Goal: Task Accomplishment & Management: Manage account settings

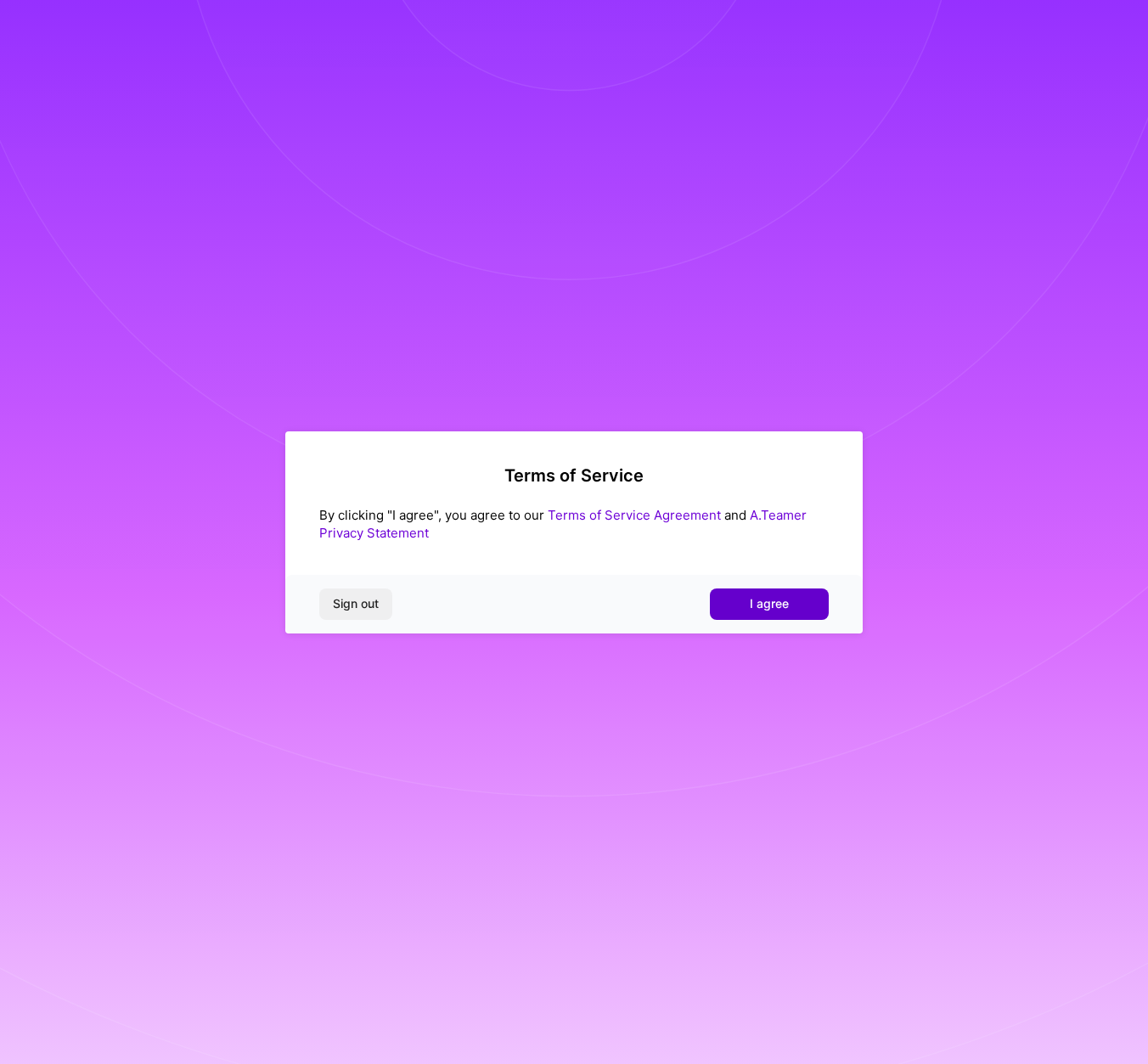
click at [748, 601] on button "I agree" at bounding box center [770, 604] width 119 height 30
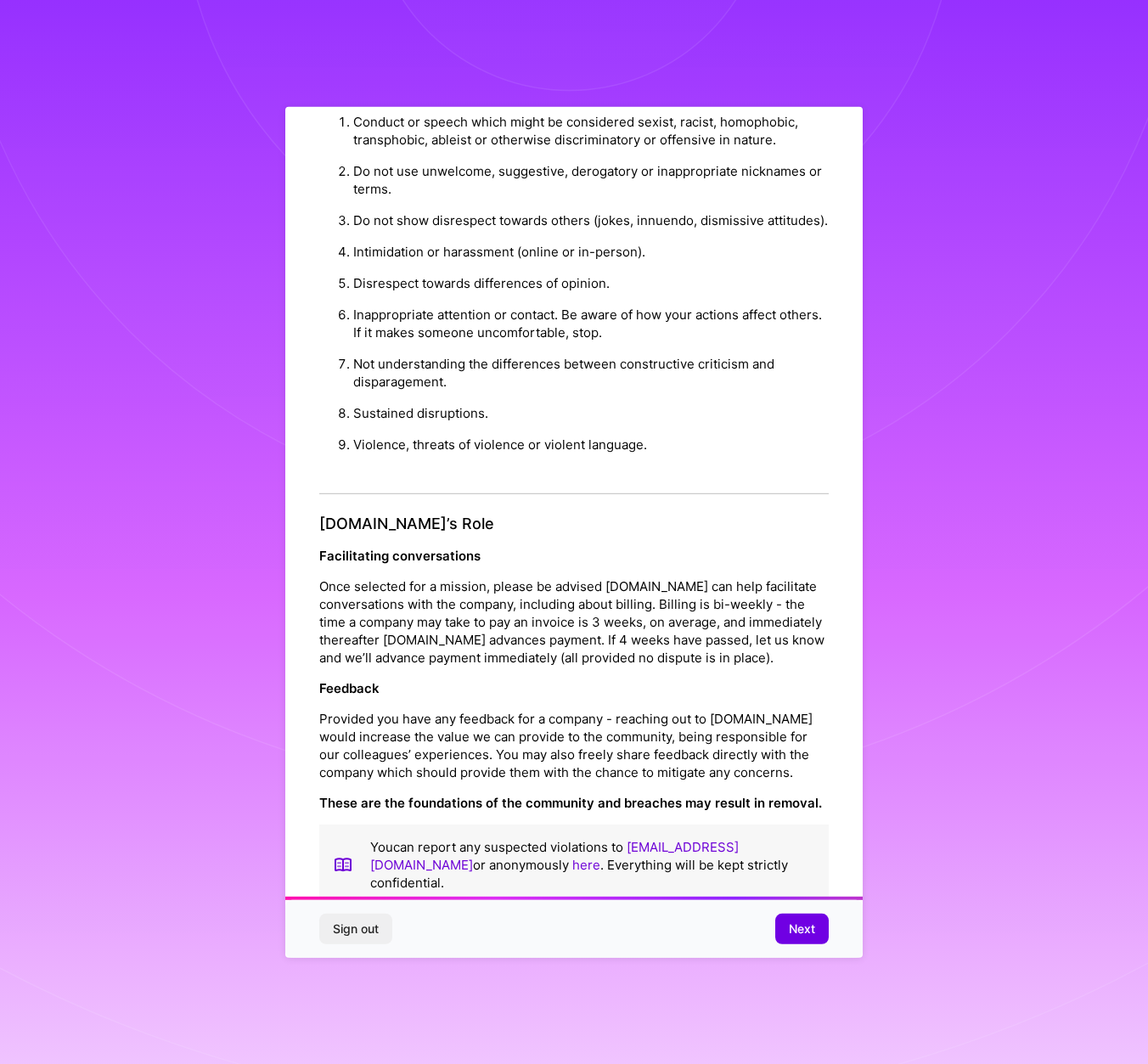
scroll to position [60, 0]
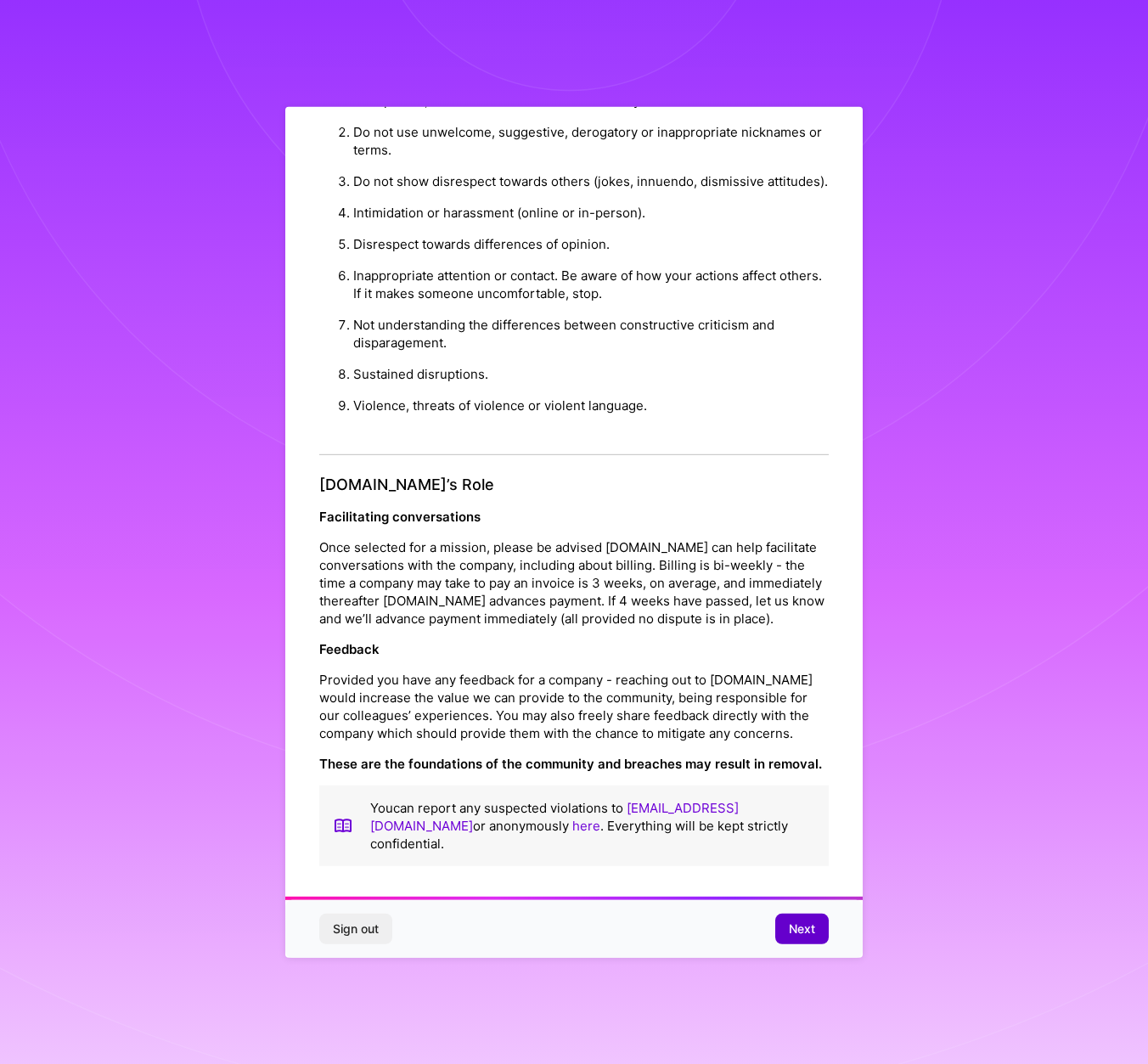
click at [818, 935] on button "Next" at bounding box center [802, 929] width 54 height 30
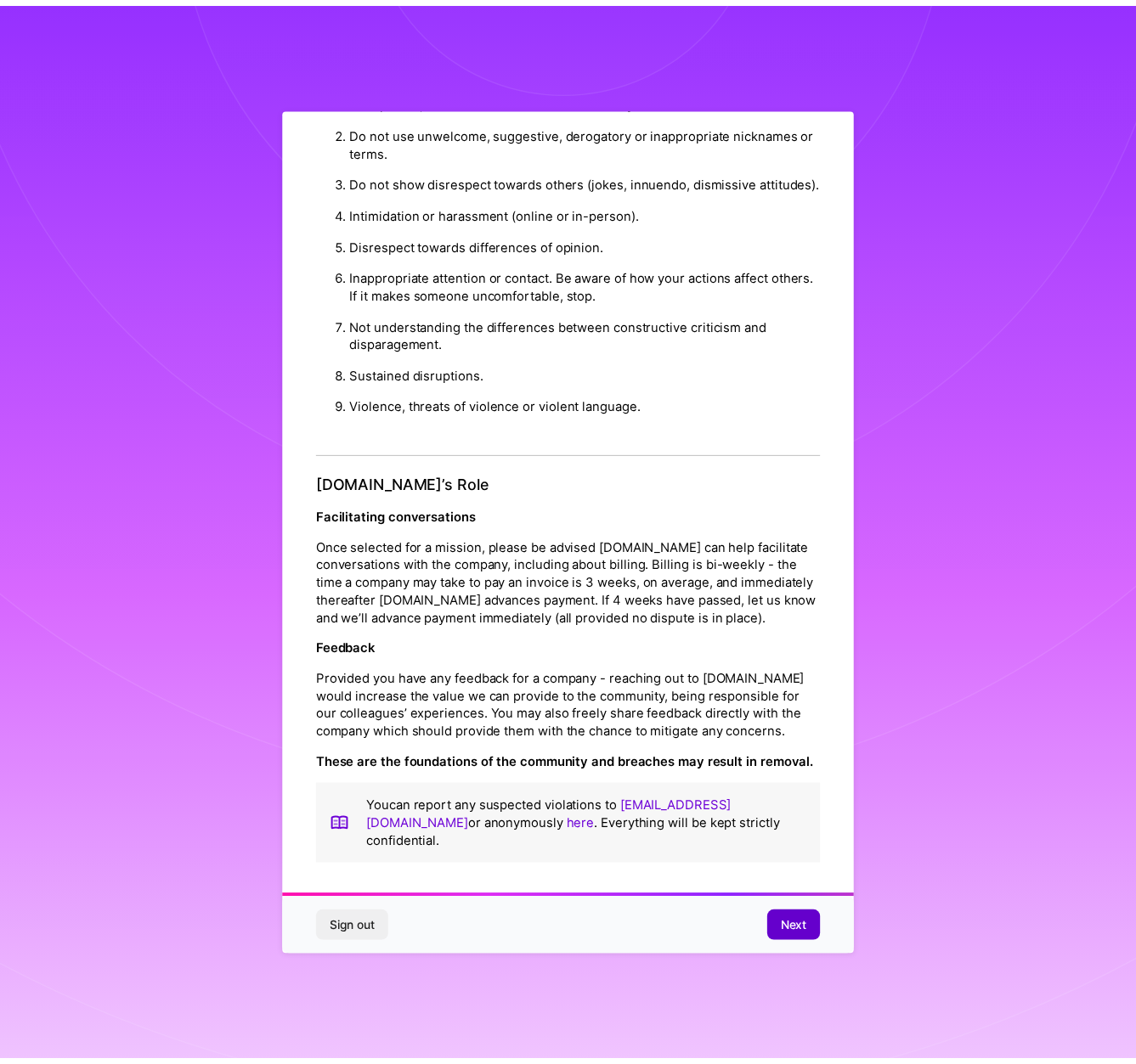
scroll to position [0, 0]
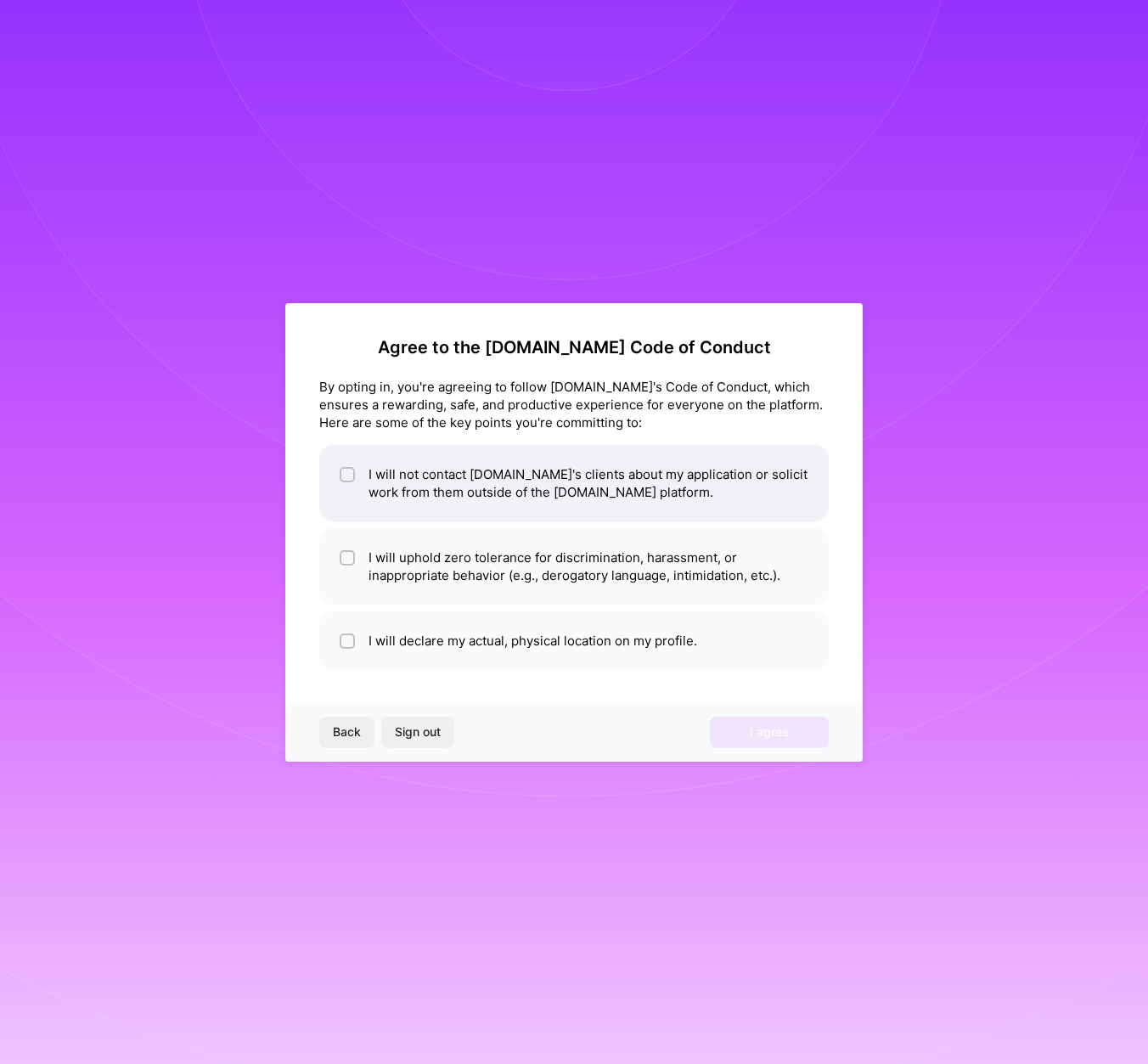
click at [347, 485] on span at bounding box center [348, 484] width 15 height 36
checkbox input "true"
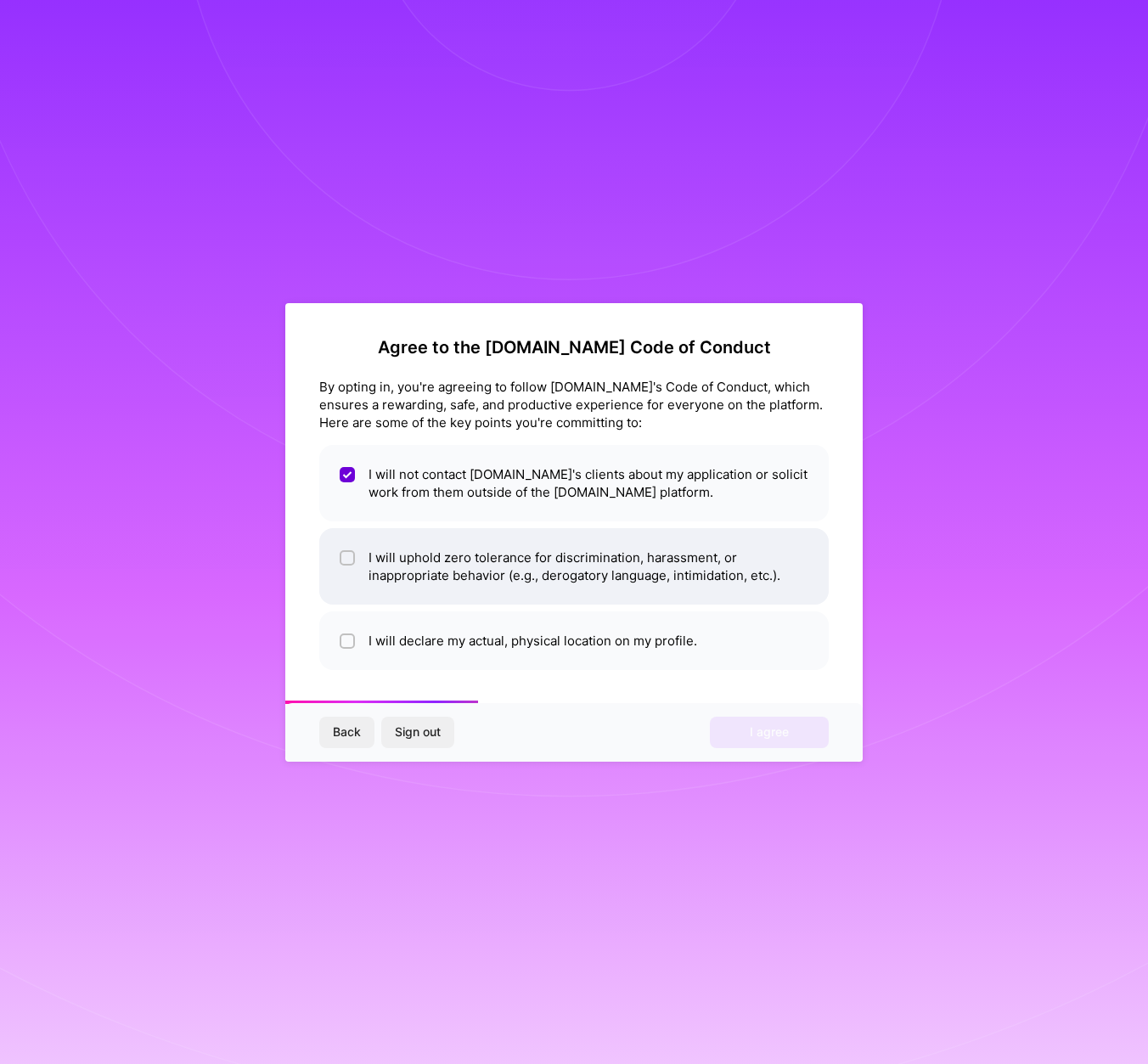
click at [343, 559] on input "checkbox" at bounding box center [349, 558] width 12 height 12
checkbox input "true"
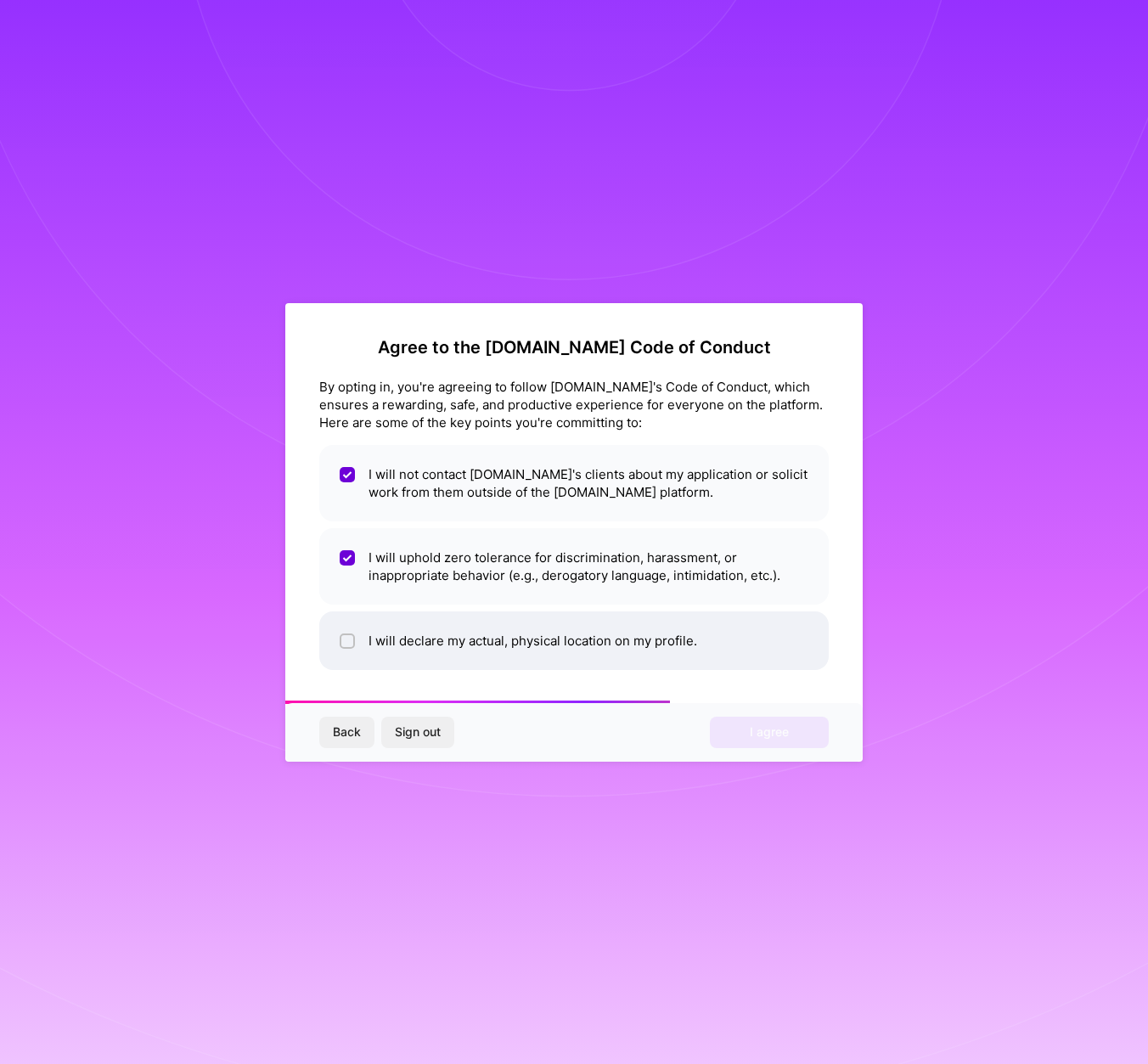
click at [346, 647] on div at bounding box center [348, 642] width 15 height 15
checkbox input "true"
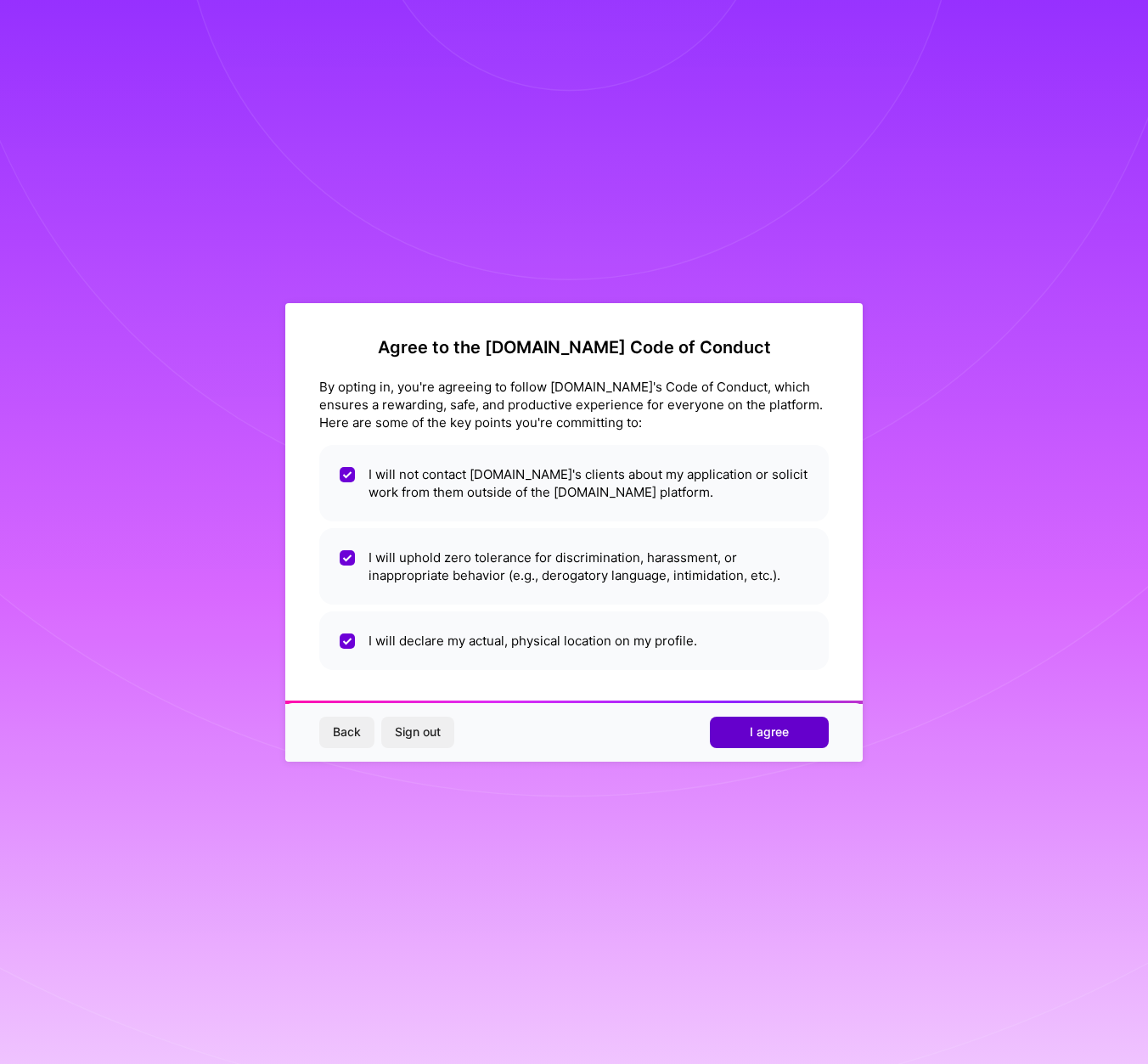
click at [755, 734] on span "I agree" at bounding box center [769, 732] width 39 height 17
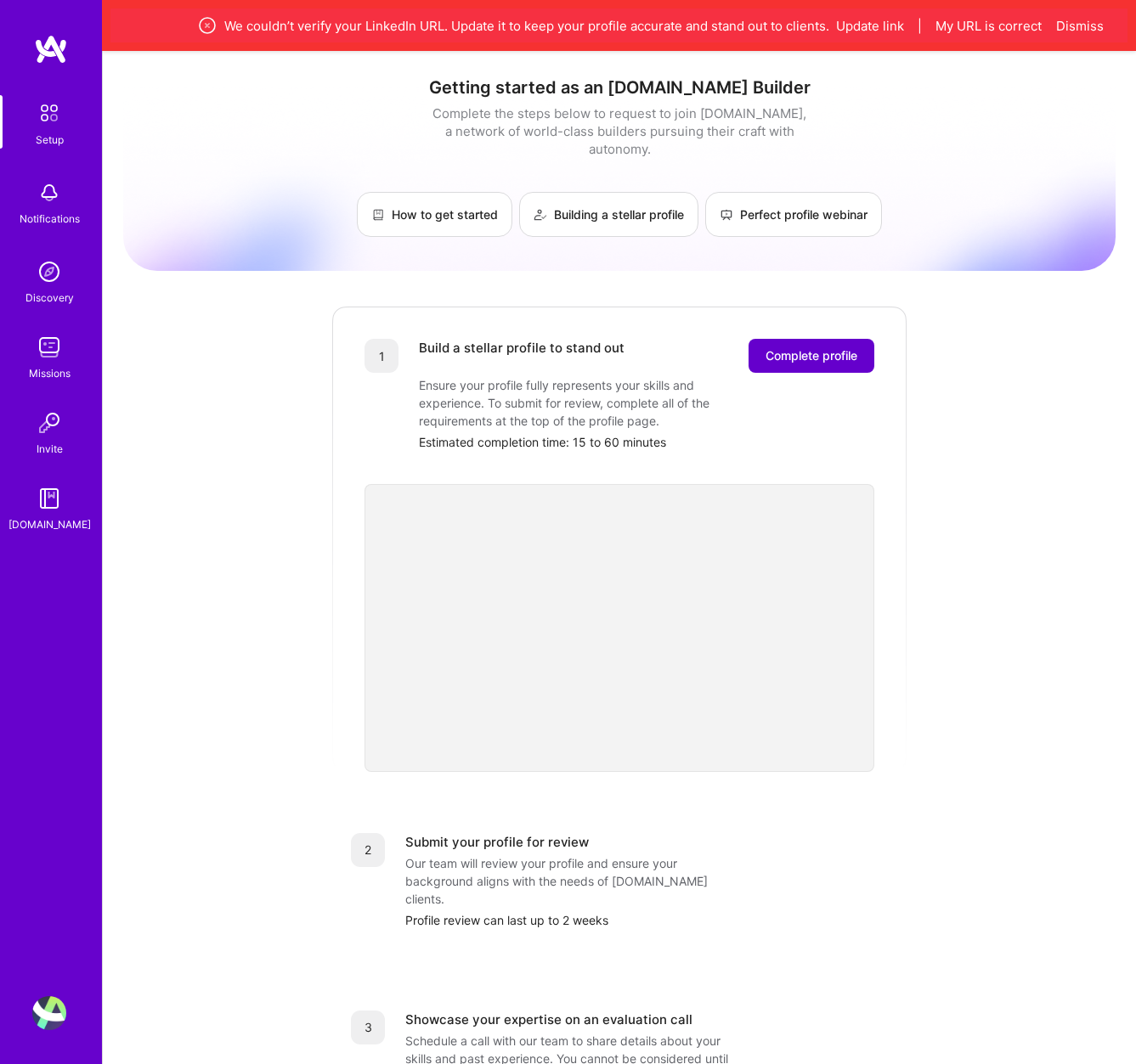
click at [775, 348] on span "Complete profile" at bounding box center [811, 356] width 92 height 17
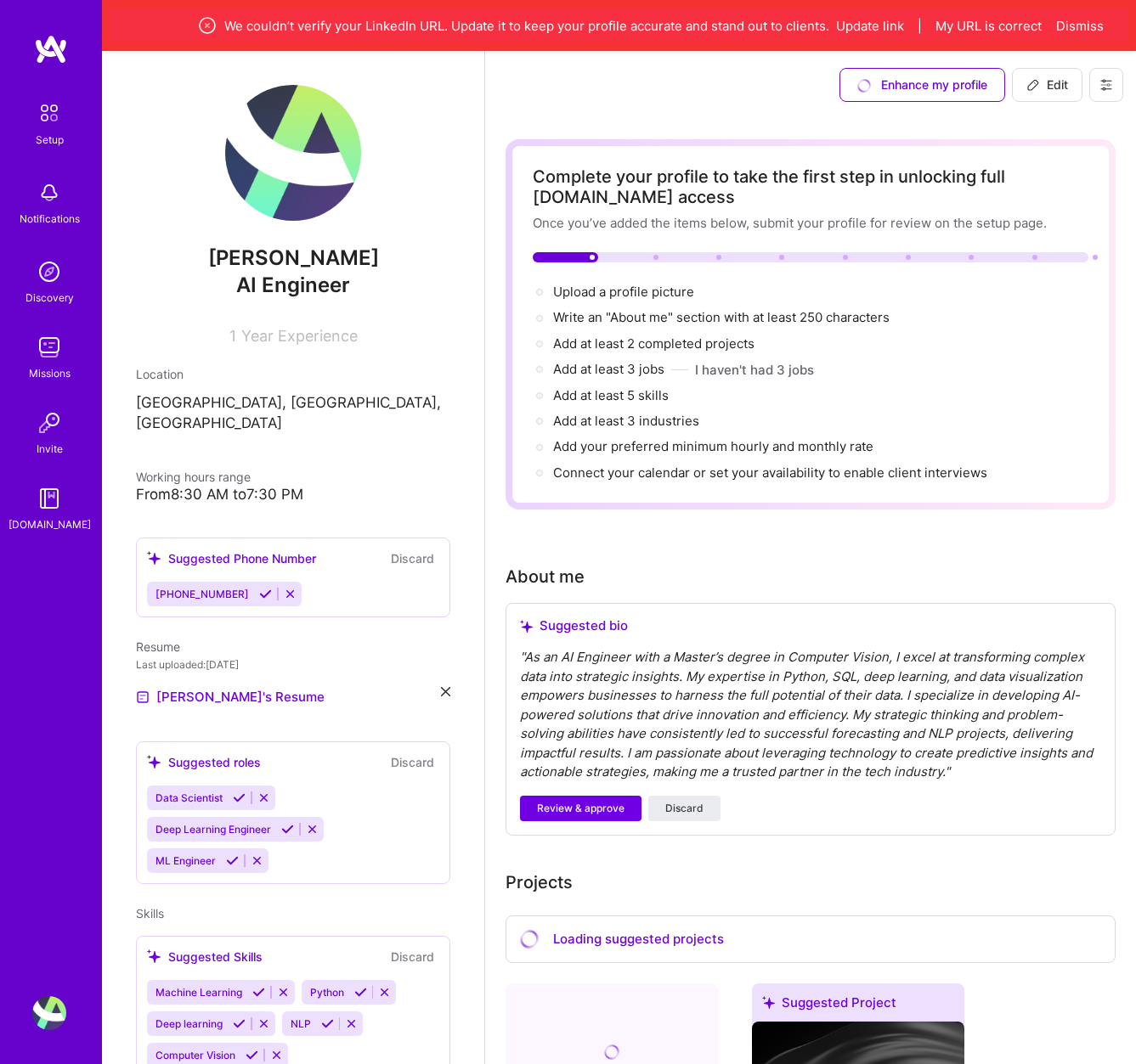
click at [57, 283] on img at bounding box center [49, 272] width 34 height 34
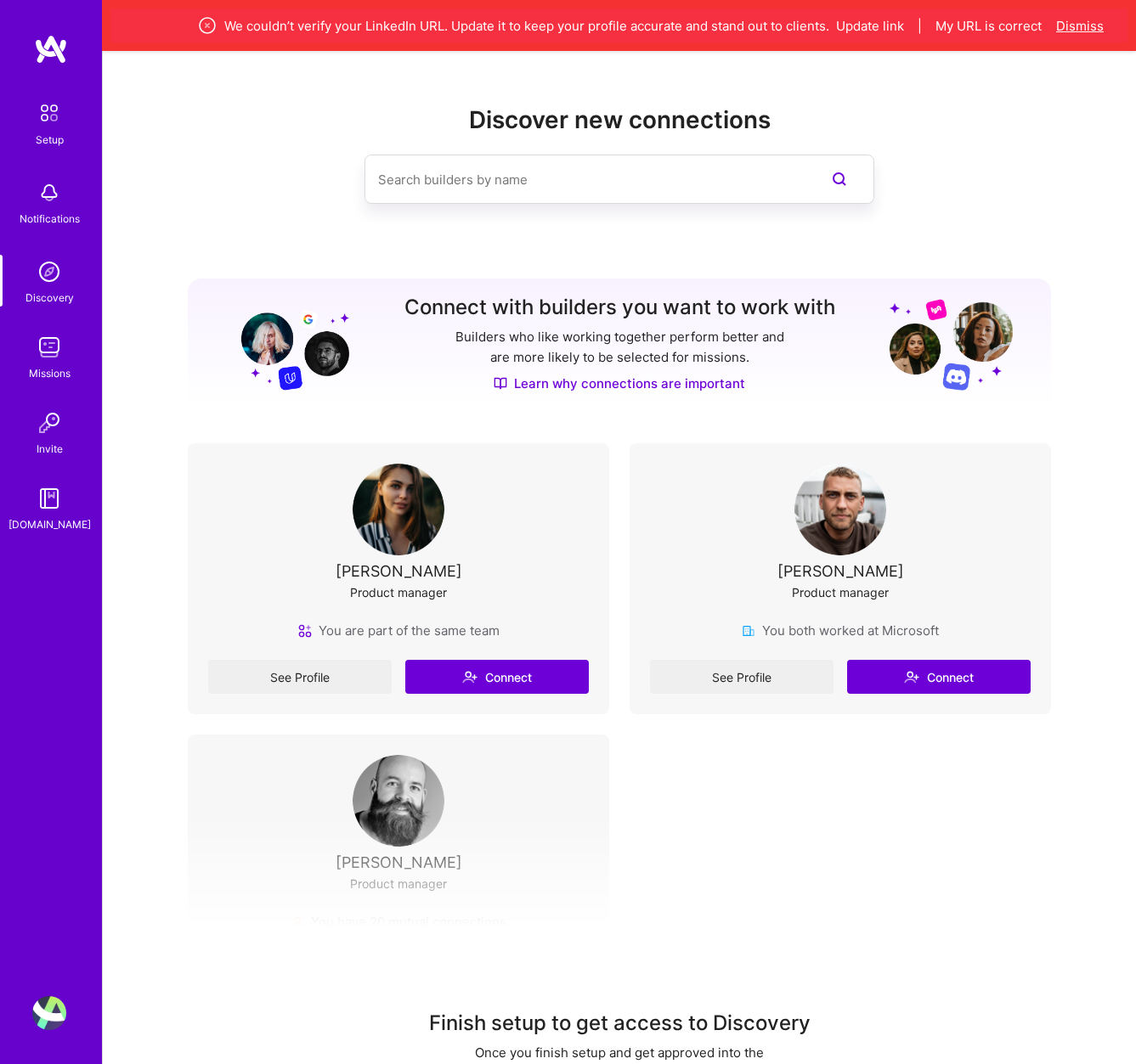
click at [1076, 25] on button "Dismiss" at bounding box center [1079, 26] width 47 height 18
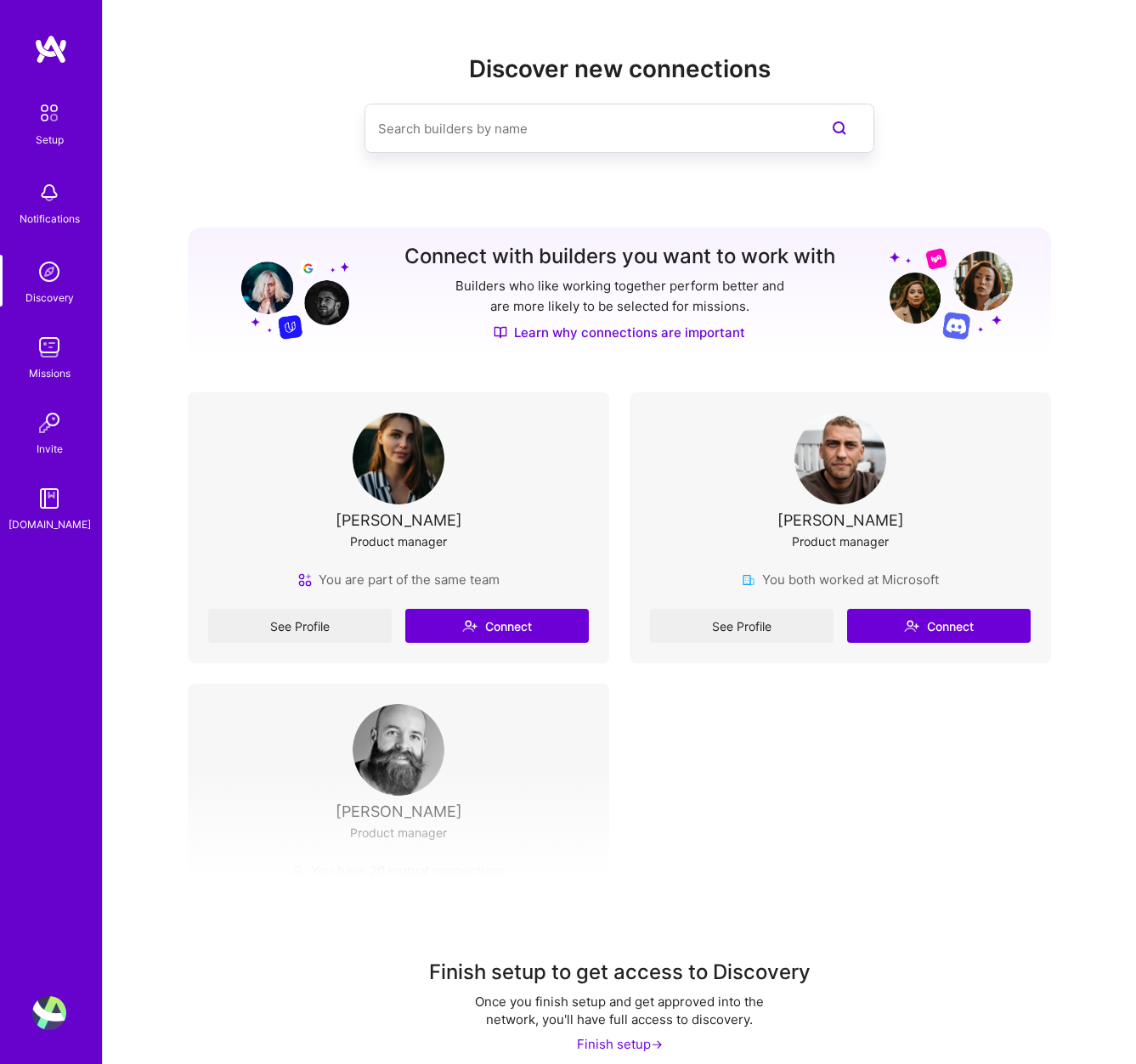
click at [39, 113] on img at bounding box center [49, 113] width 36 height 36
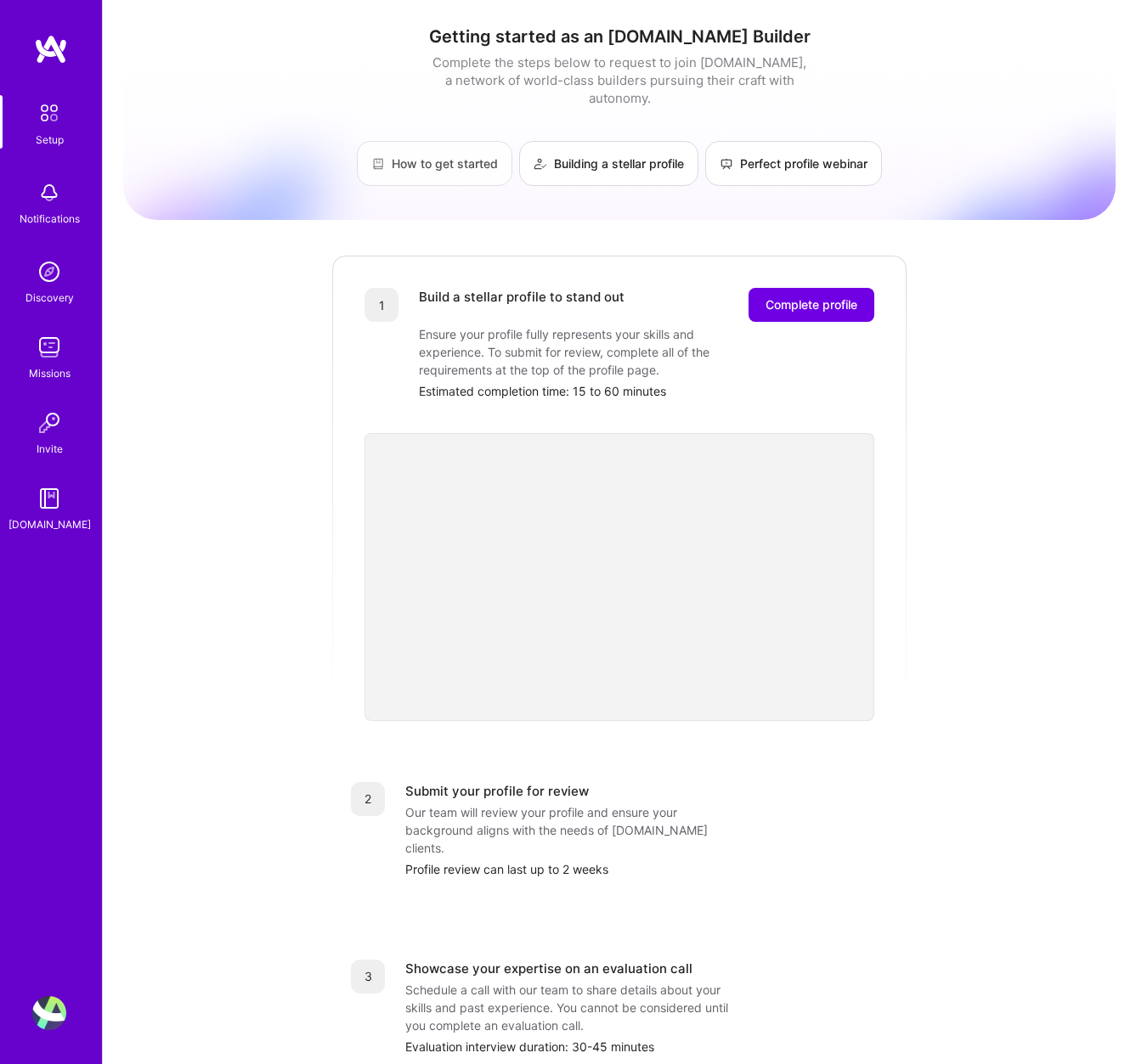
click at [458, 144] on link "How to get started" at bounding box center [435, 163] width 156 height 45
click at [779, 288] on button "Complete profile" at bounding box center [811, 305] width 126 height 34
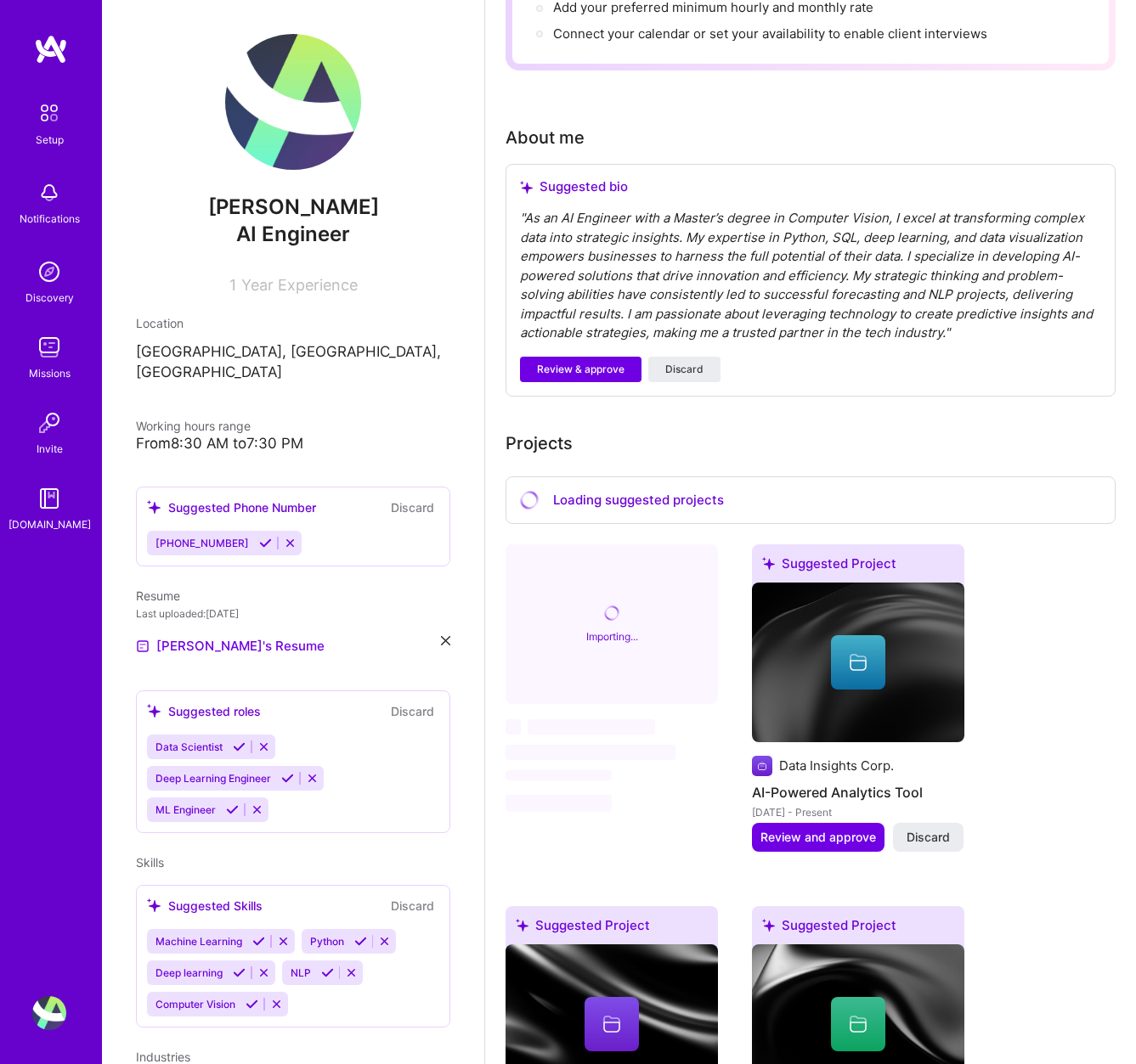
scroll to position [408, 0]
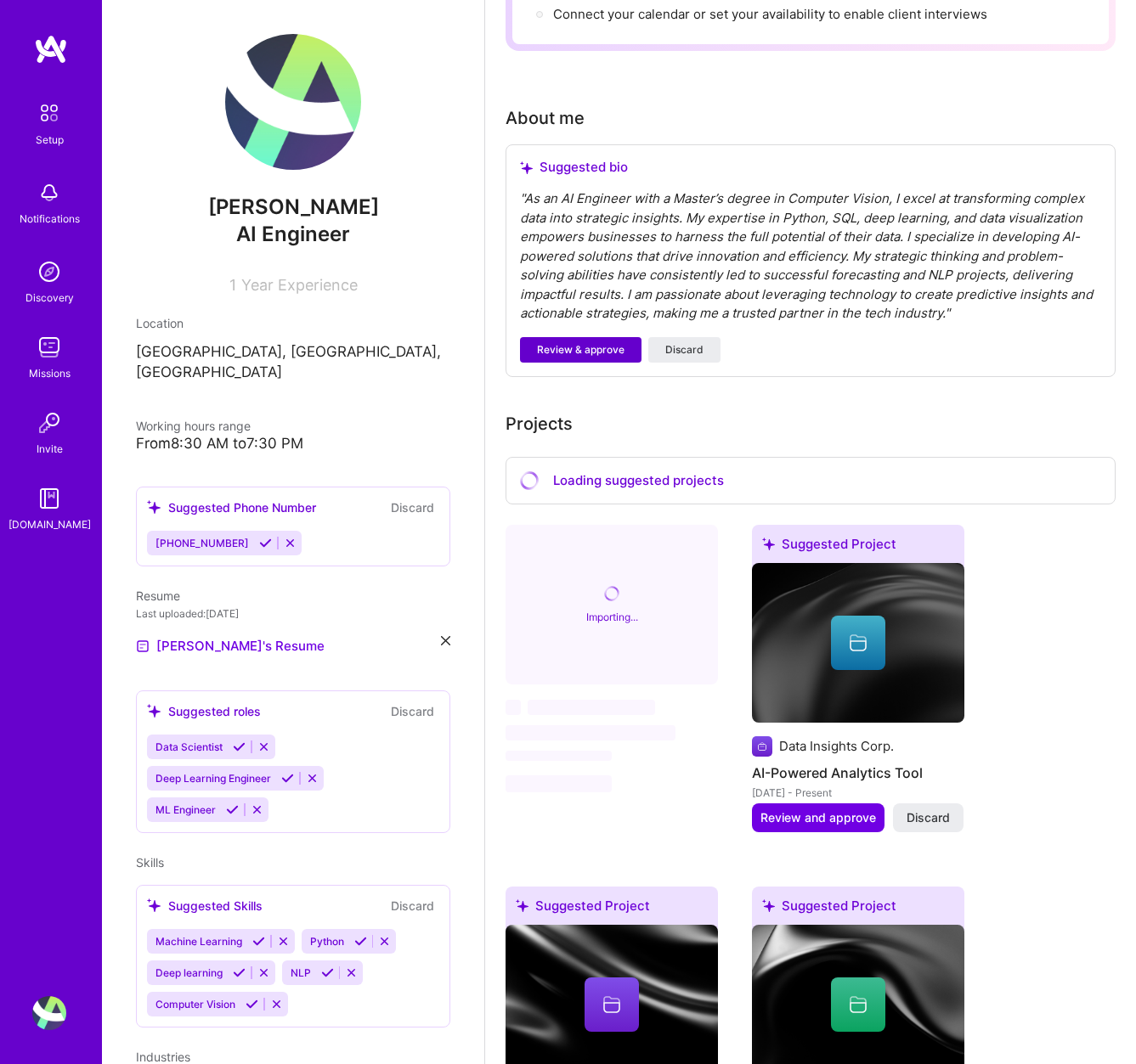
click at [584, 349] on span "Review & approve" at bounding box center [580, 350] width 88 height 15
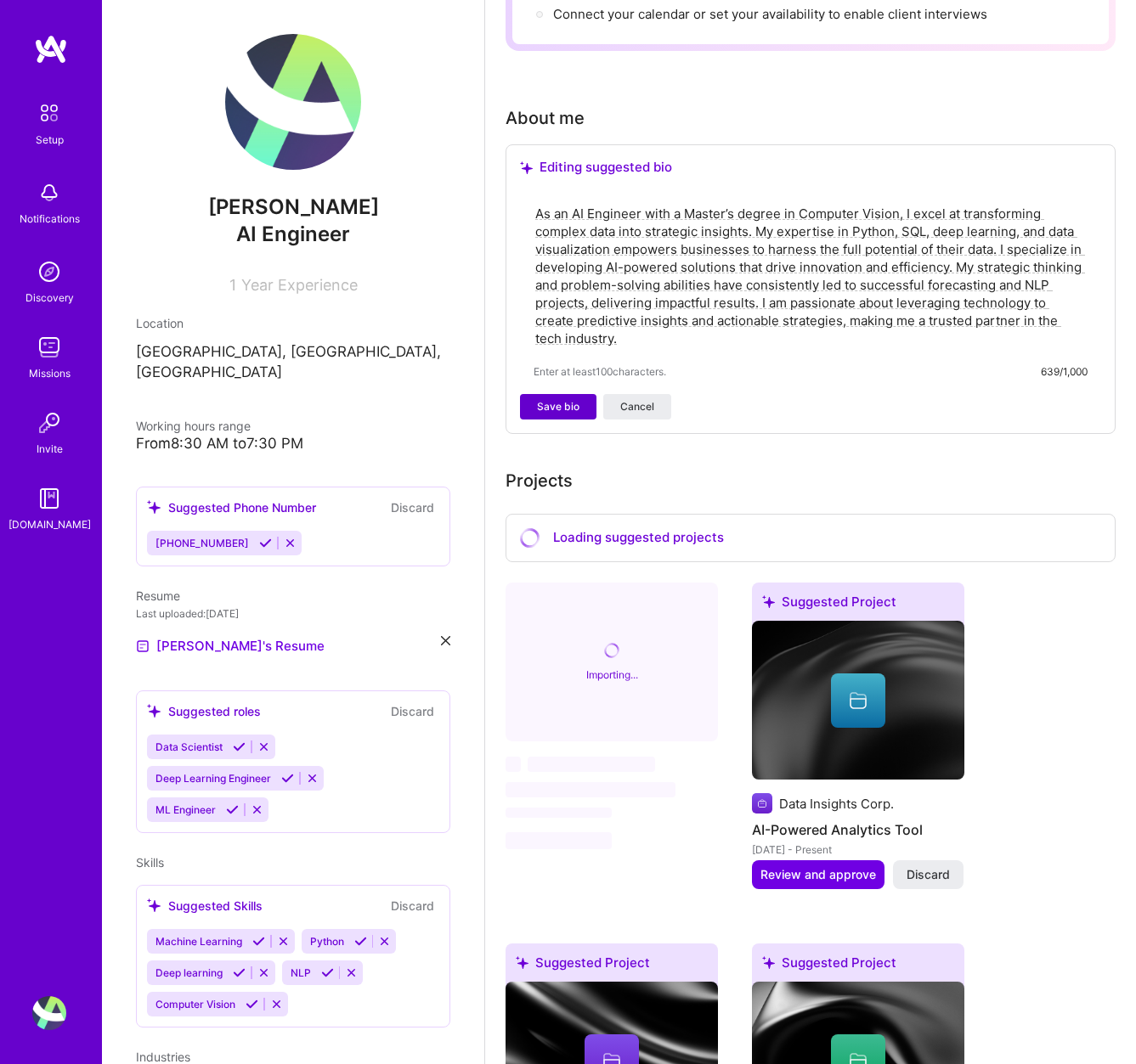
click at [551, 408] on span "Save bio" at bounding box center [558, 407] width 43 height 15
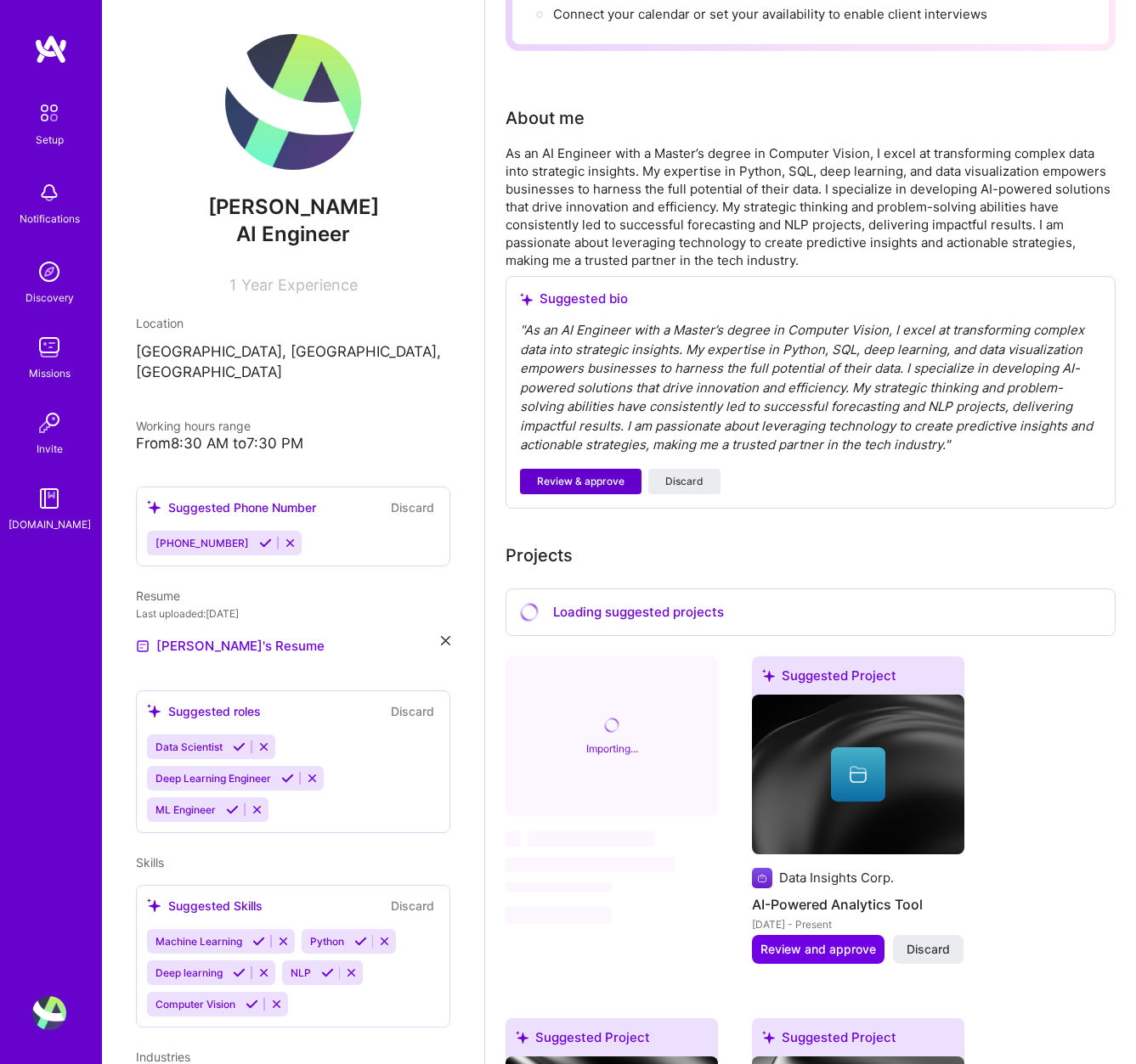
click at [570, 483] on span "Review & approve" at bounding box center [580, 482] width 88 height 15
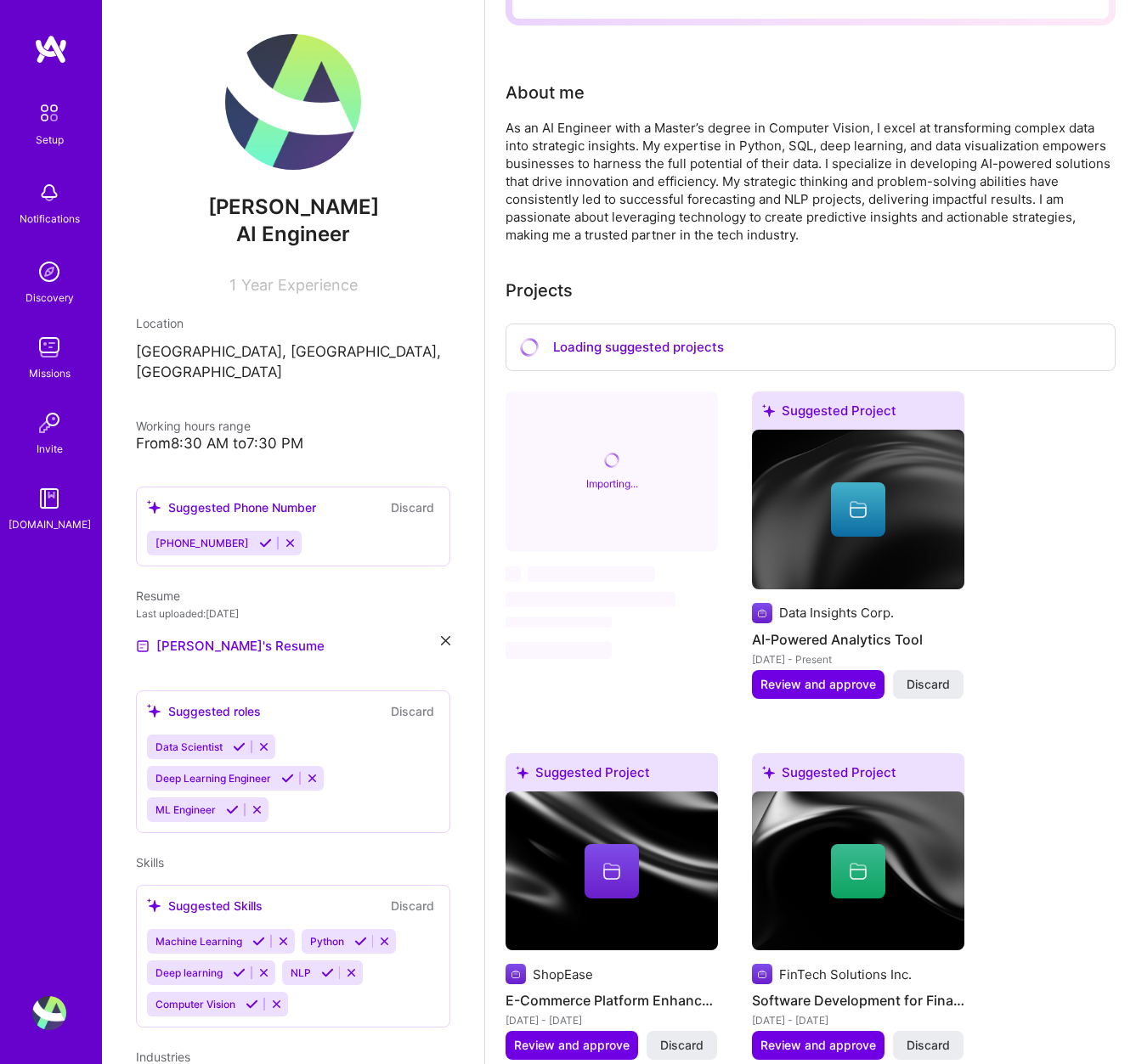
click at [259, 537] on icon at bounding box center [265, 542] width 12 height 12
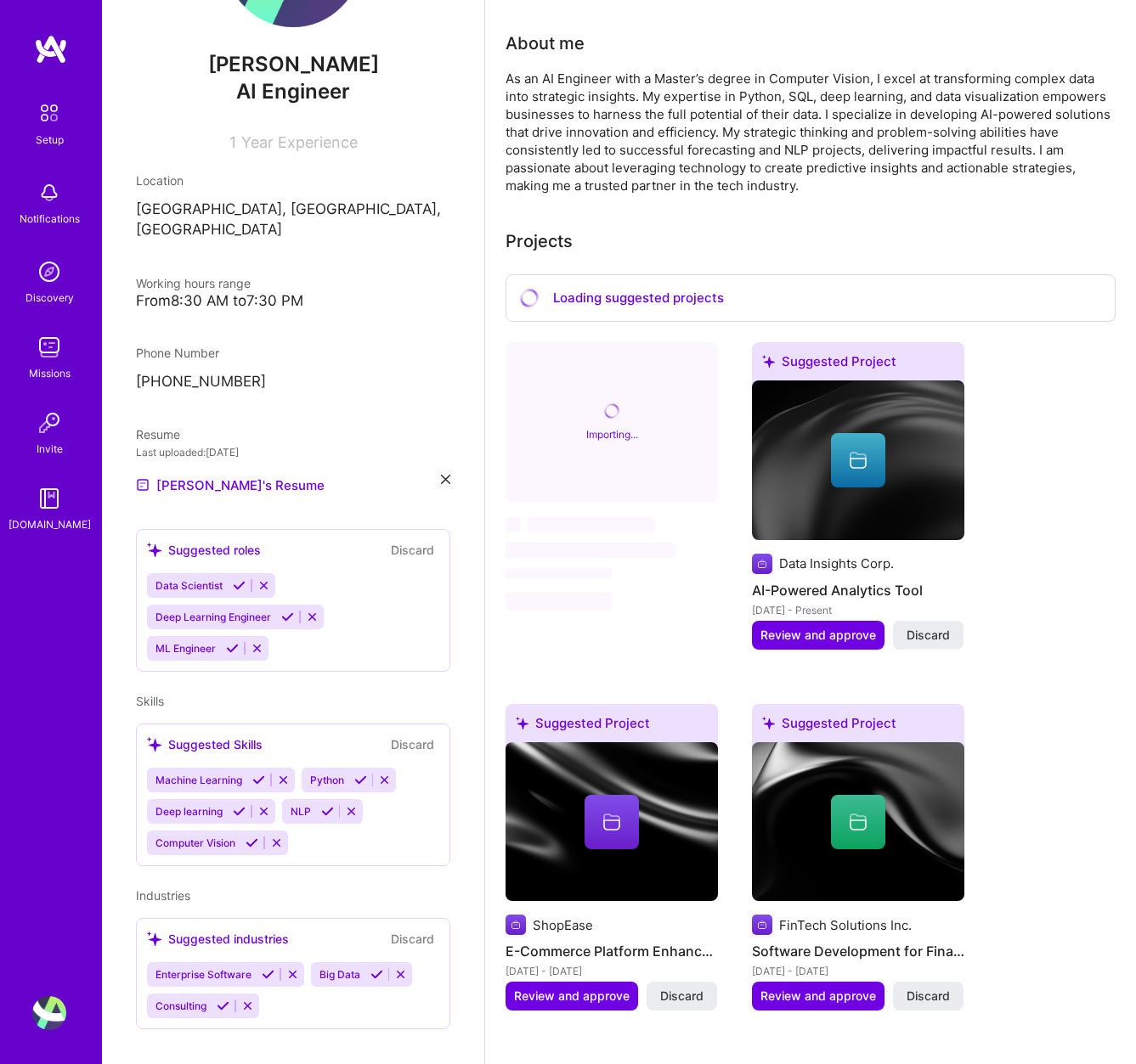
scroll to position [499, 0]
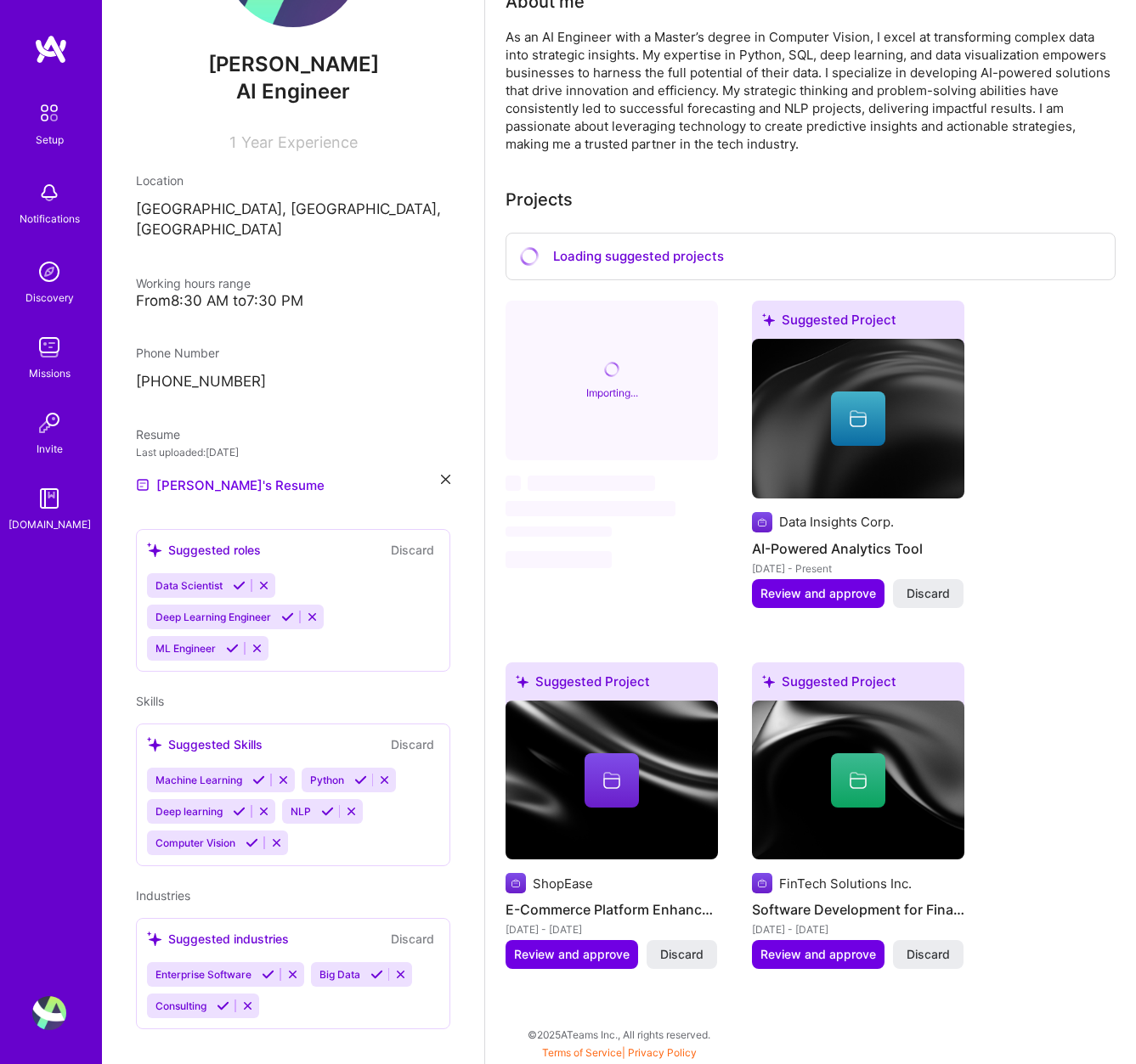
click at [240, 579] on icon at bounding box center [238, 585] width 12 height 12
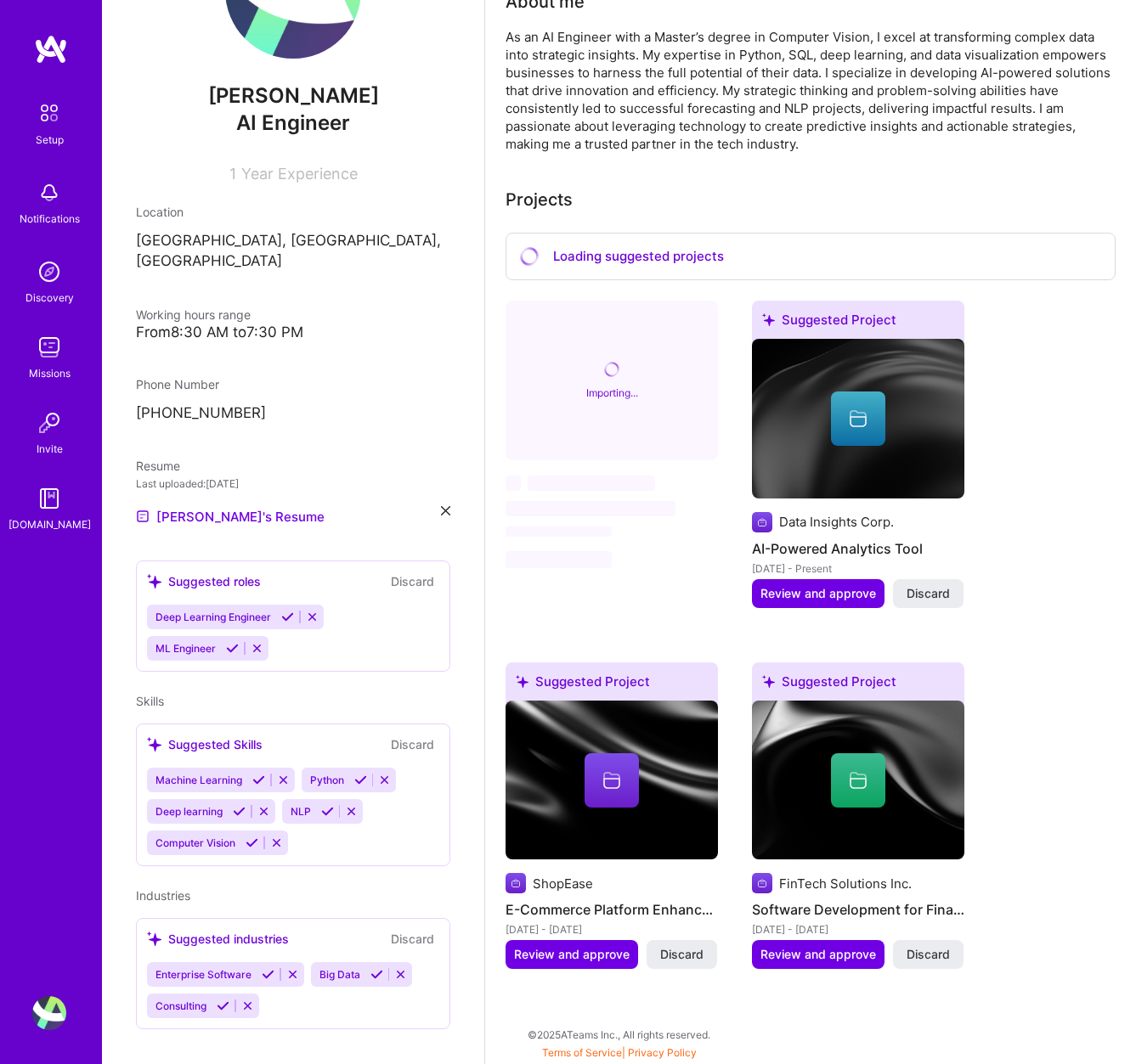
scroll to position [143, 0]
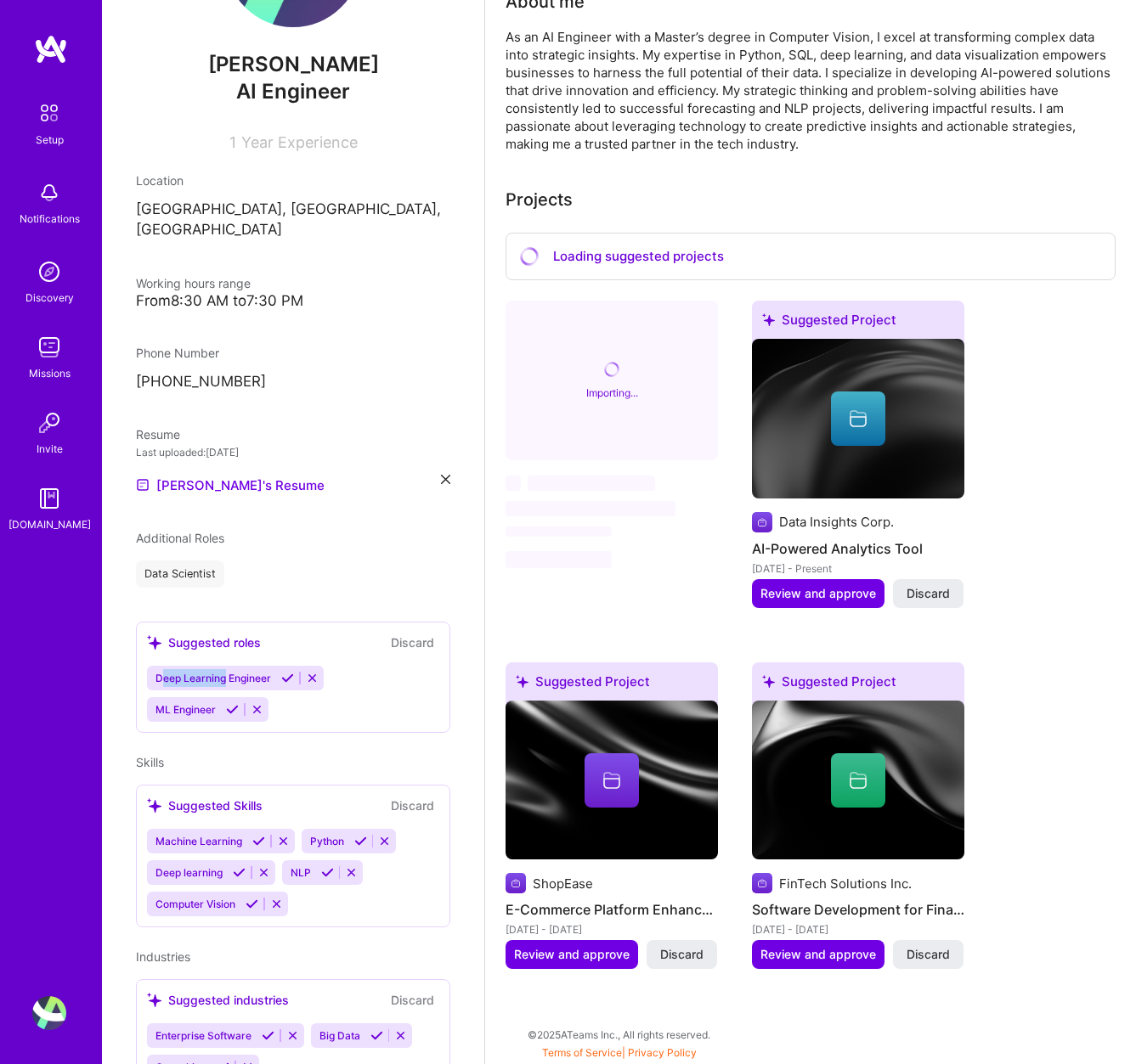
drag, startPoint x: 225, startPoint y: 659, endPoint x: 165, endPoint y: 660, distance: 60.0
click at [165, 672] on span "Deep Learning Engineer" at bounding box center [214, 678] width 115 height 12
click at [226, 703] on icon at bounding box center [232, 709] width 12 height 12
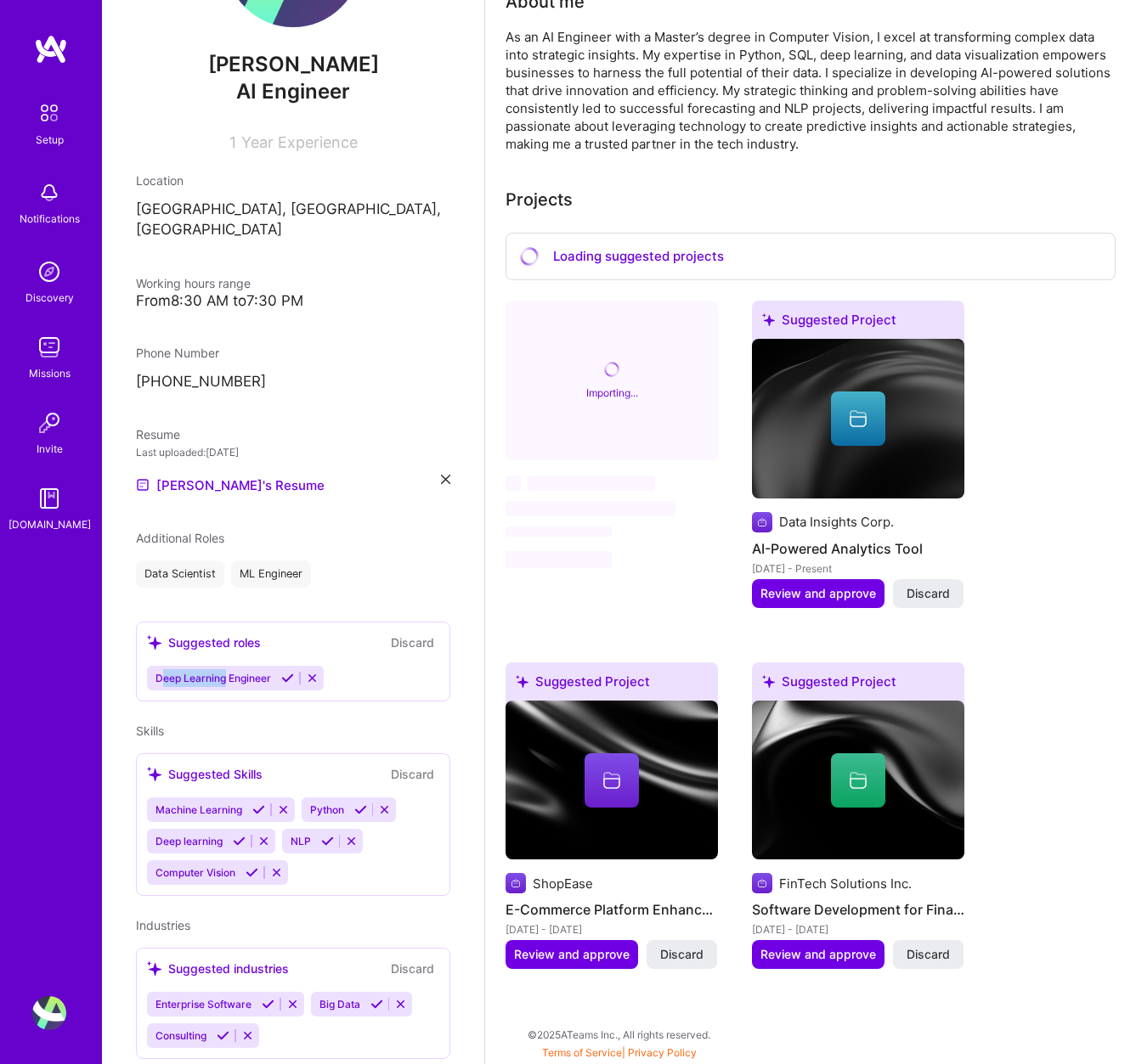
click at [291, 672] on icon at bounding box center [287, 678] width 12 height 12
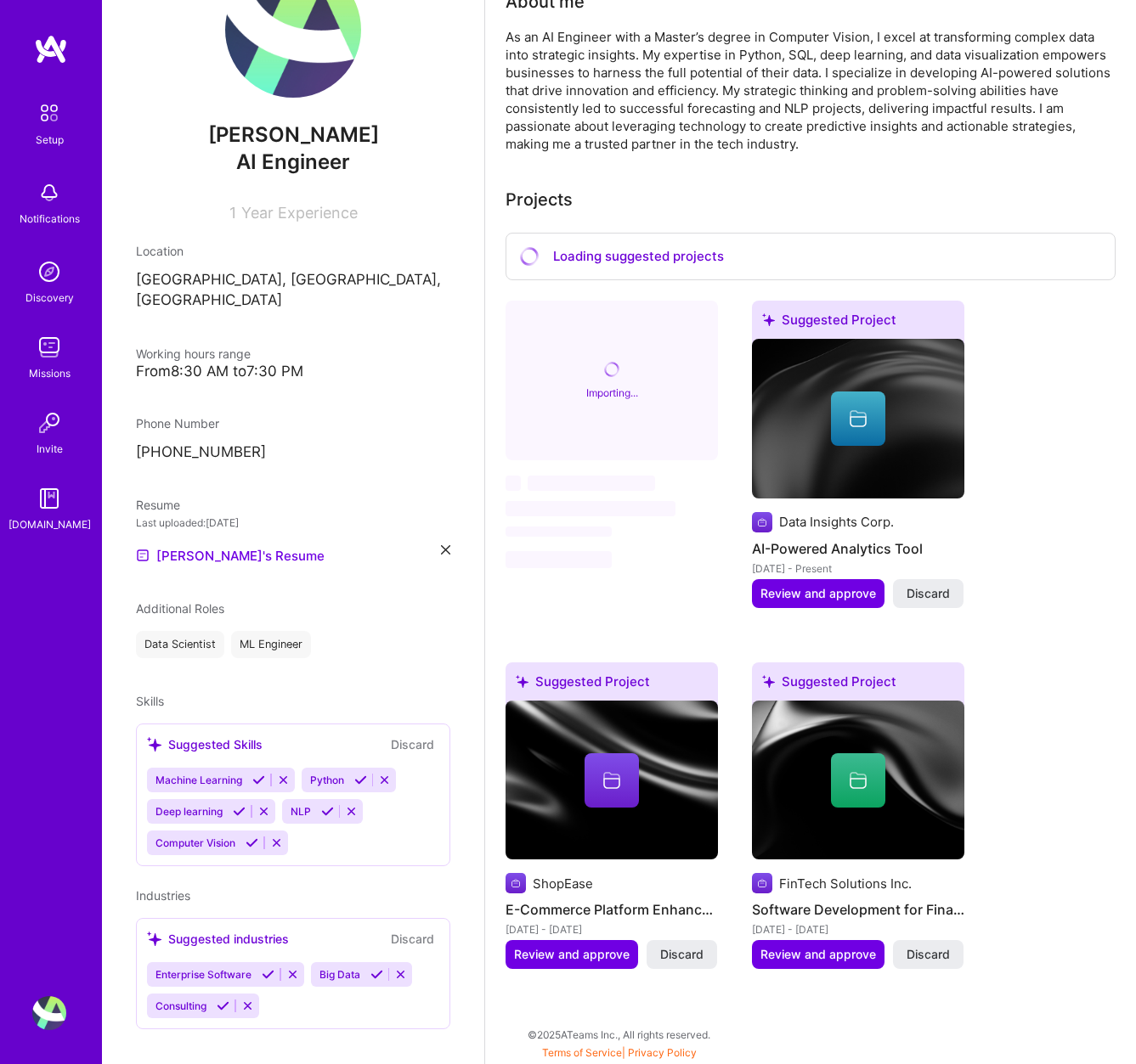
scroll to position [106, 0]
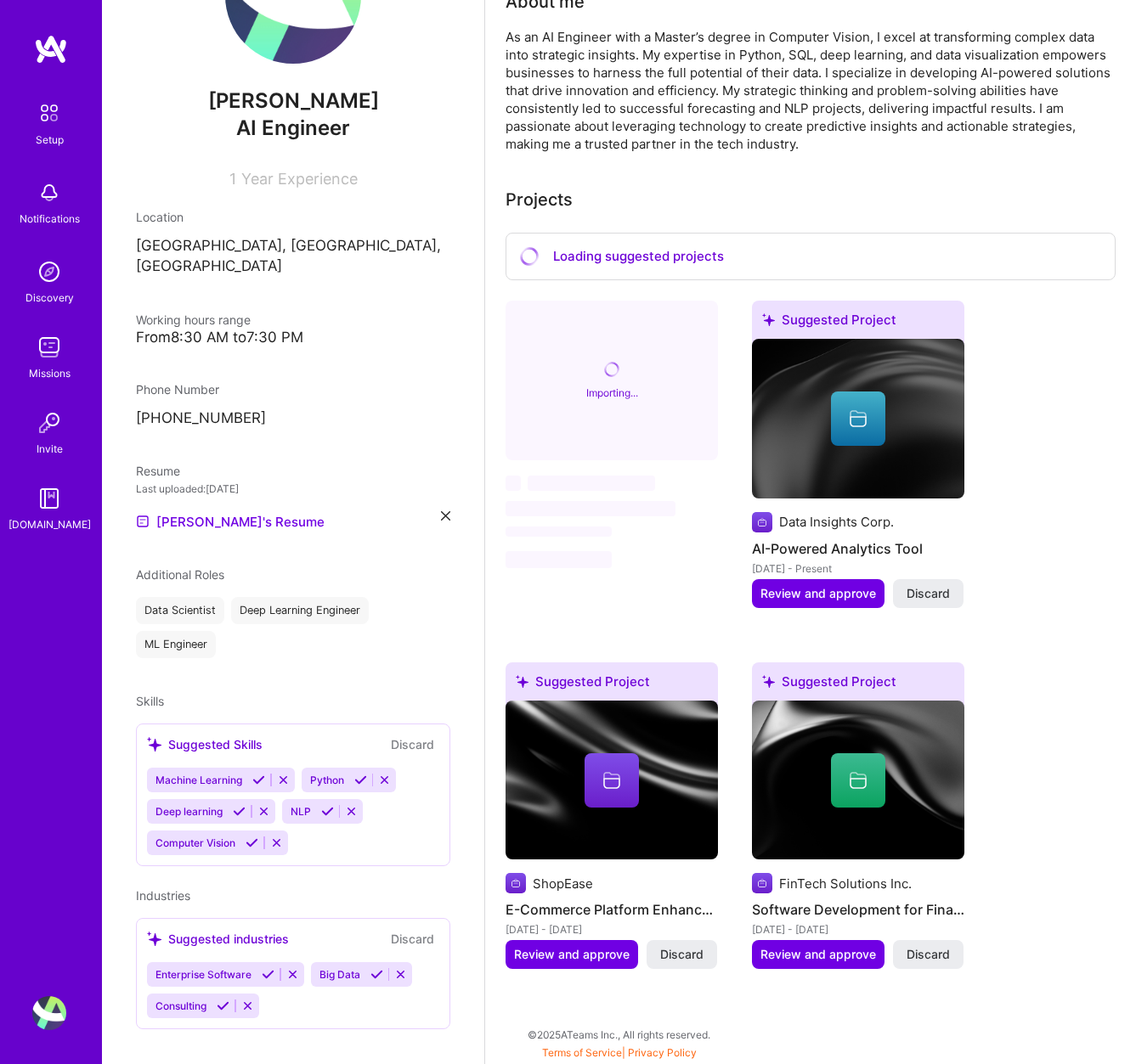
click at [249, 773] on button at bounding box center [259, 780] width 23 height 14
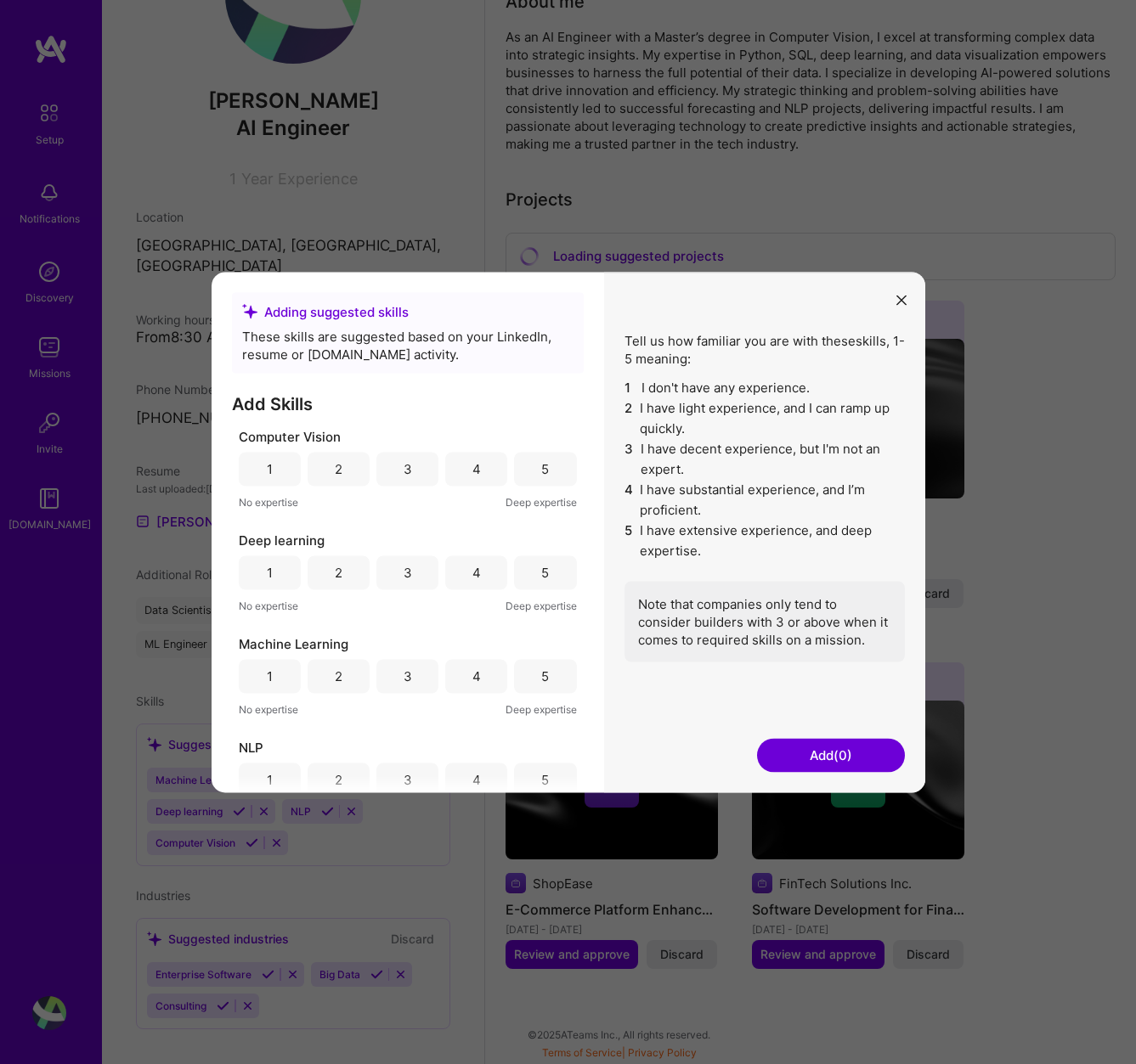
click at [269, 474] on div "1" at bounding box center [269, 469] width 6 height 18
click at [901, 302] on icon "modal" at bounding box center [901, 300] width 10 height 10
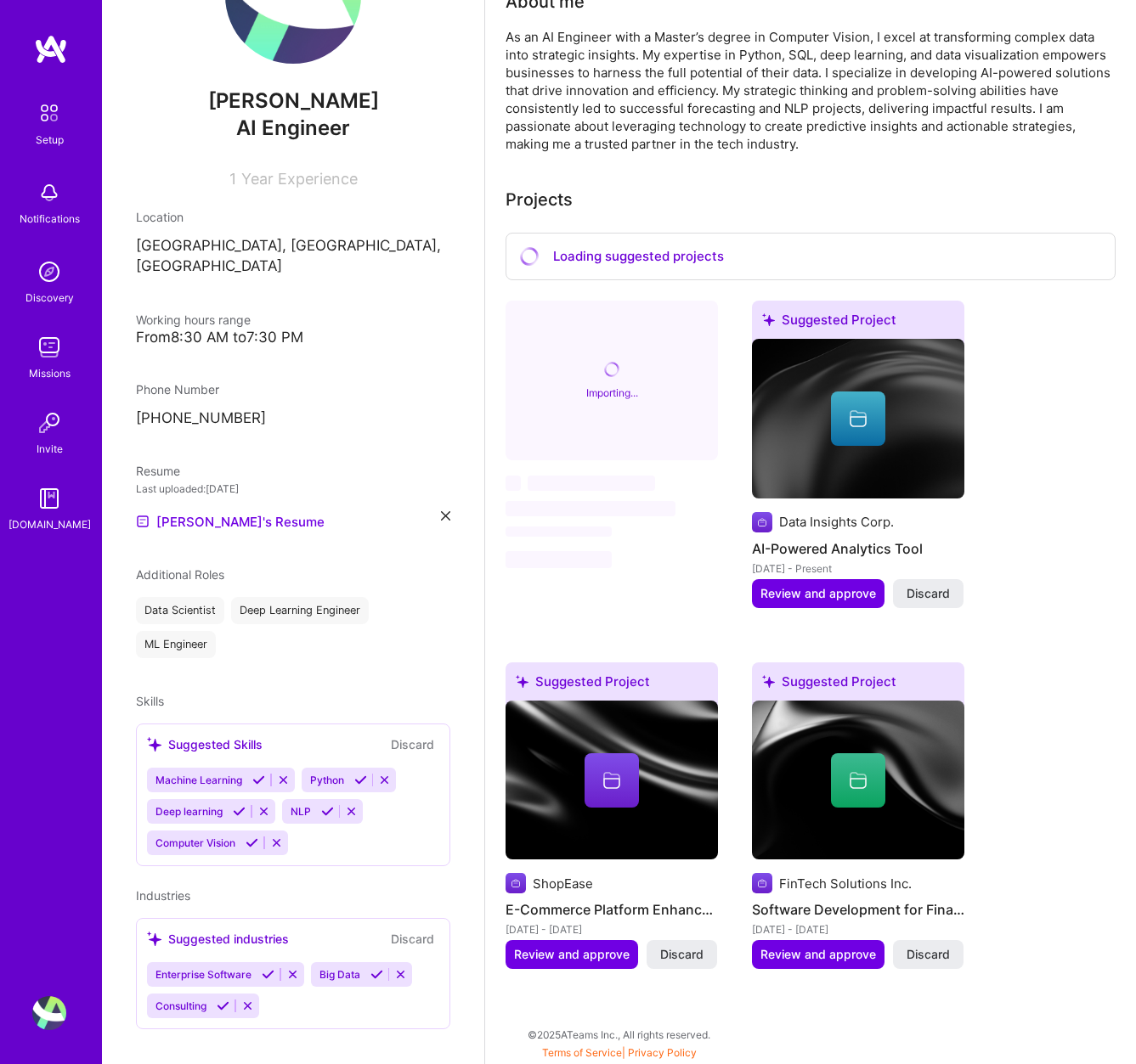
scroll to position [0, 0]
